Goal: Understand process/instructions: Learn how to perform a task or action

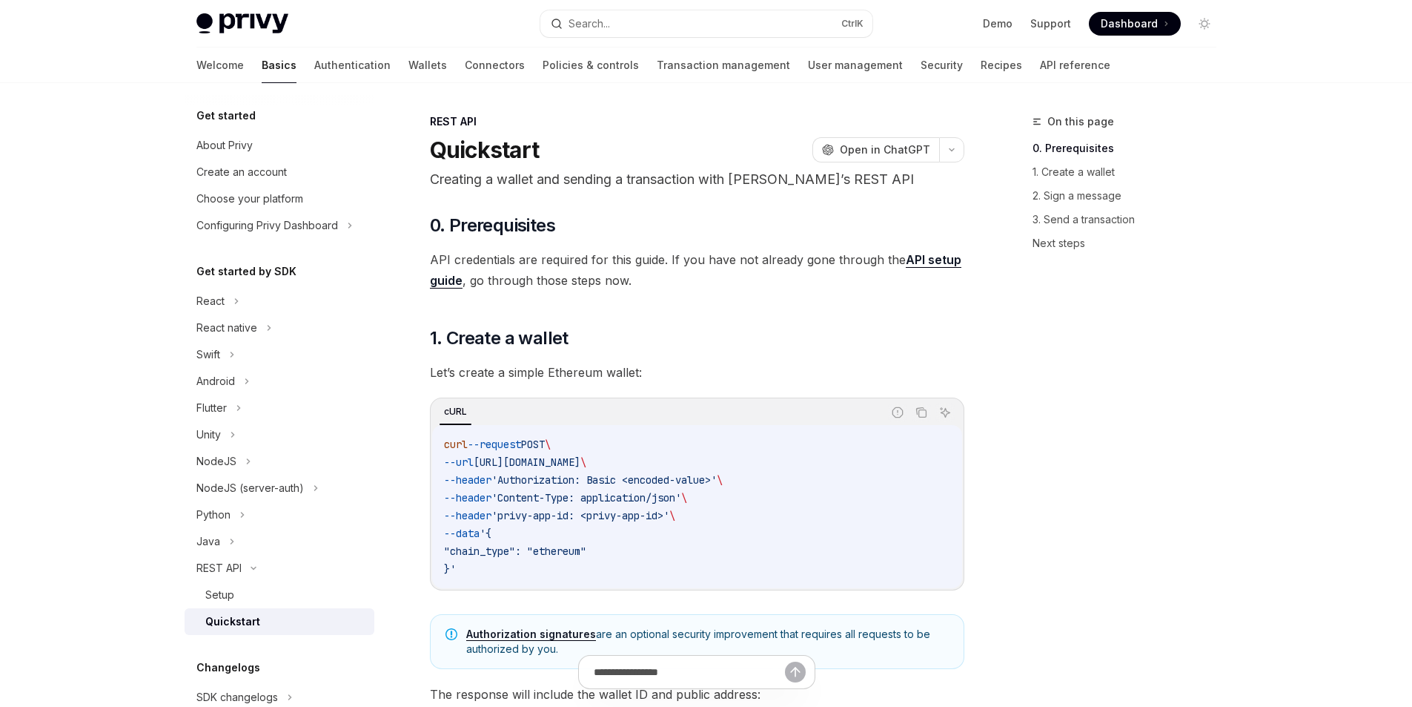
type textarea "*"
